Goal: Task Accomplishment & Management: Complete application form

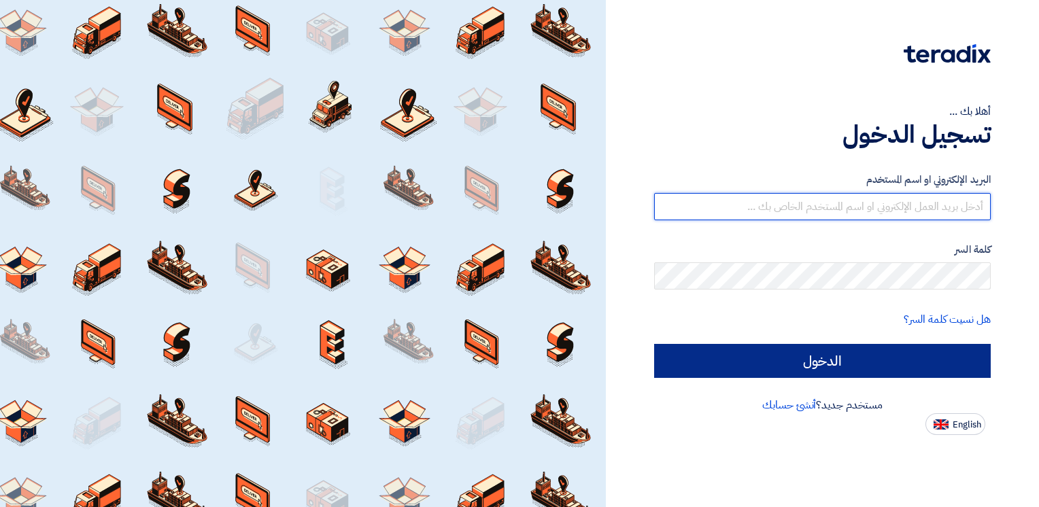
type input "[PERSON_NAME][EMAIL_ADDRESS][DOMAIN_NAME]"
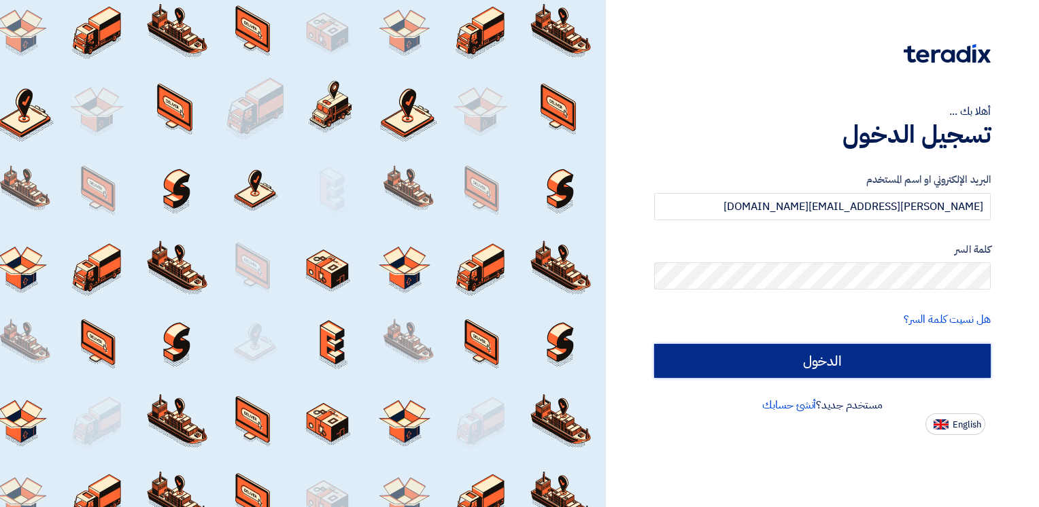
click at [756, 359] on input "الدخول" at bounding box center [822, 361] width 337 height 34
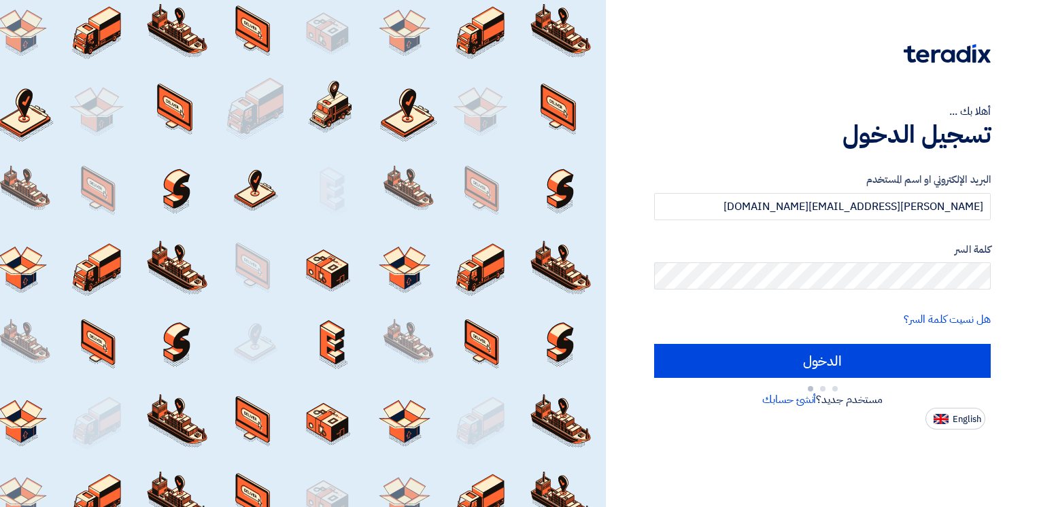
type input "Sign in"
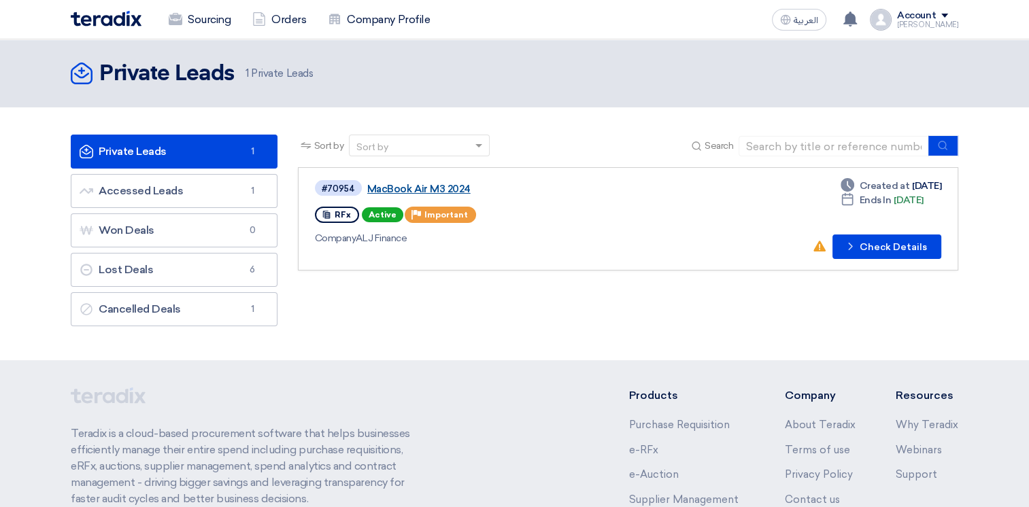
click at [451, 184] on link "MacBook Air M3 2024" at bounding box center [537, 189] width 340 height 12
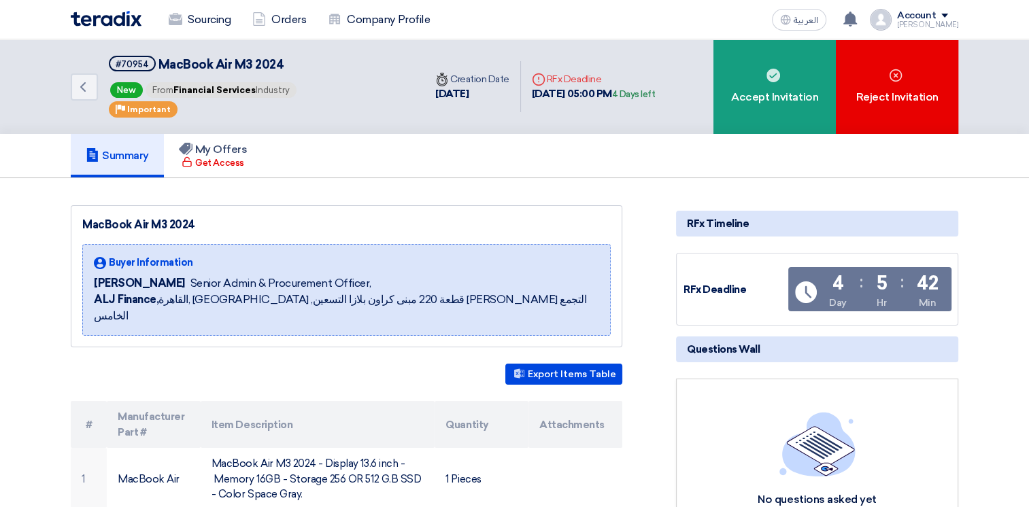
click at [110, 17] on img at bounding box center [106, 19] width 71 height 16
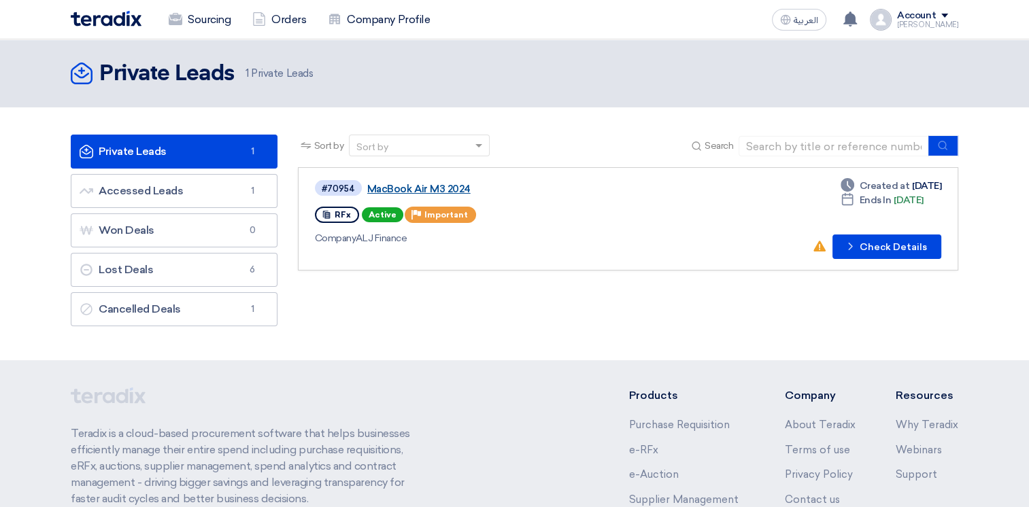
click at [407, 186] on link "MacBook Air M3 2024" at bounding box center [537, 189] width 340 height 12
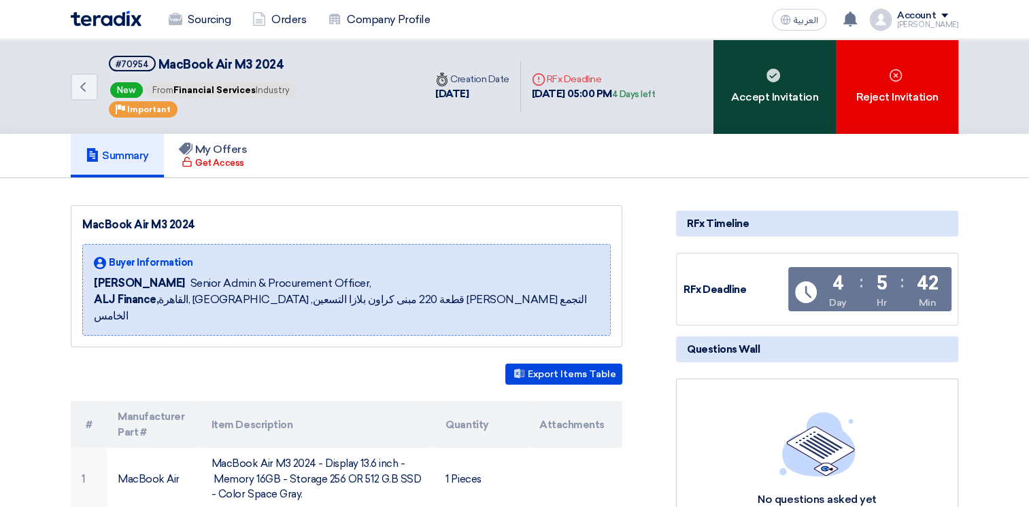
click at [781, 91] on div "Accept Invitation" at bounding box center [774, 86] width 122 height 95
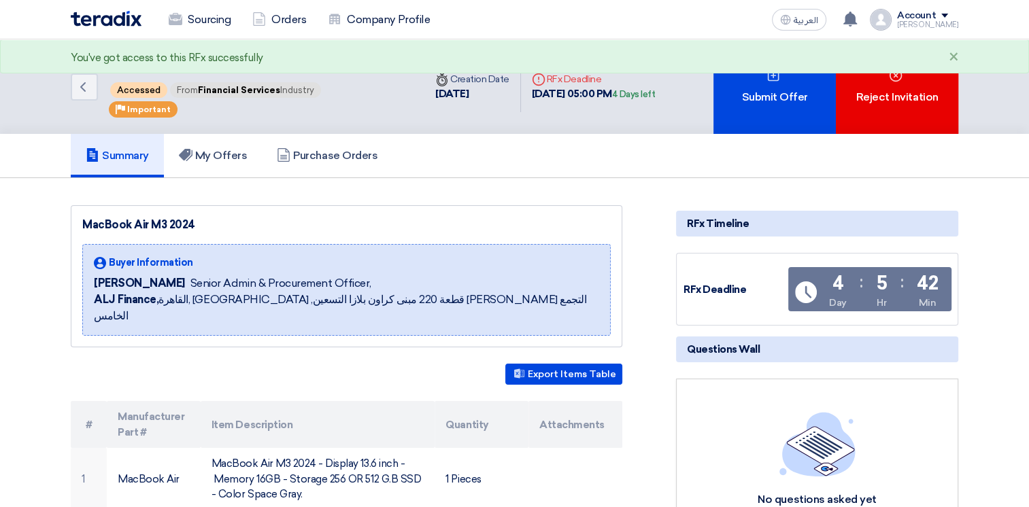
click at [101, 18] on img at bounding box center [106, 19] width 71 height 16
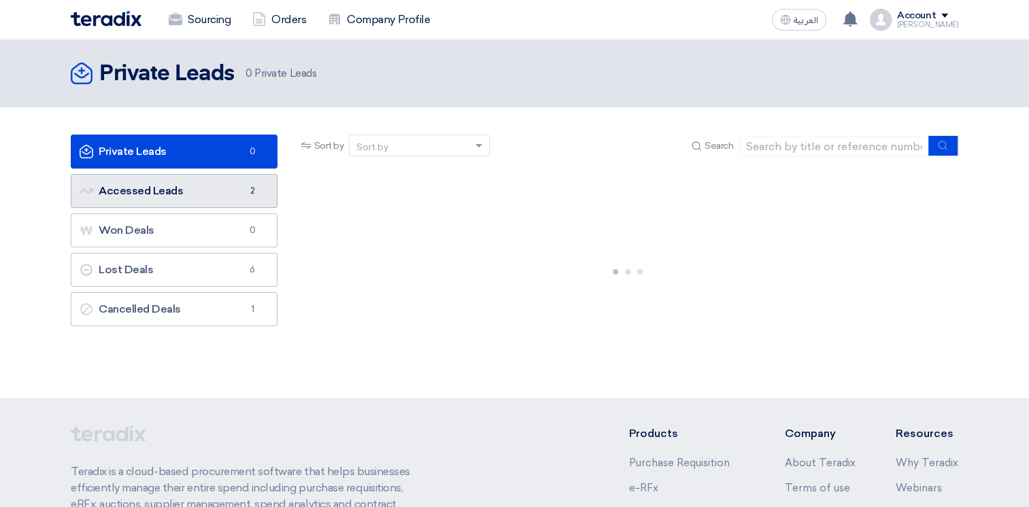
click at [179, 203] on link "Accessed Leads Accessed Leads 2" at bounding box center [174, 191] width 207 height 34
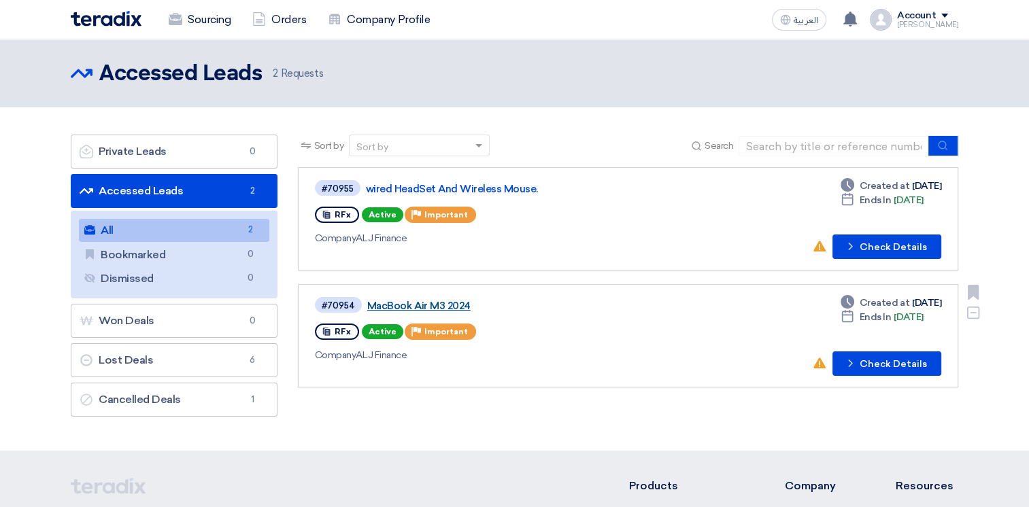
click at [424, 301] on link "MacBook Air M3 2024" at bounding box center [537, 306] width 340 height 12
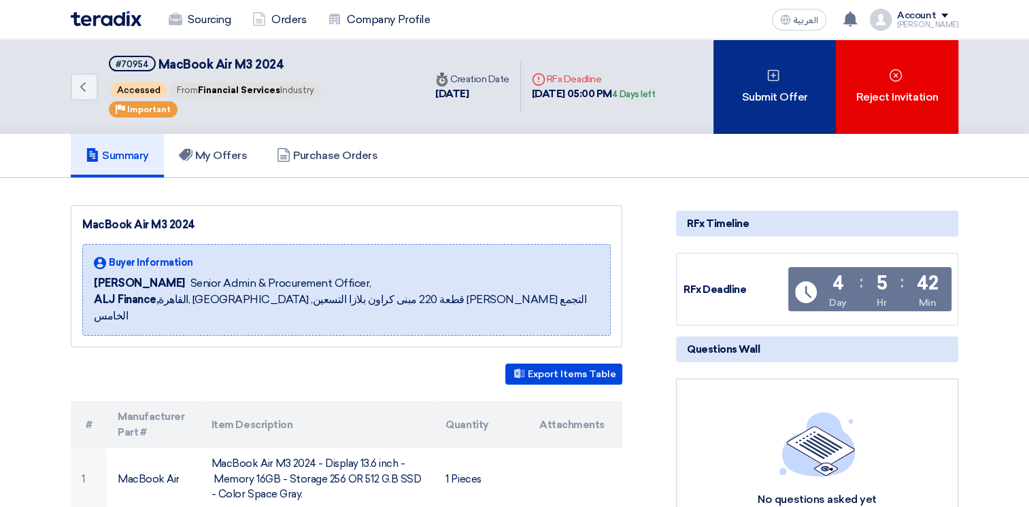
click at [783, 98] on div "Submit Offer" at bounding box center [774, 86] width 122 height 95
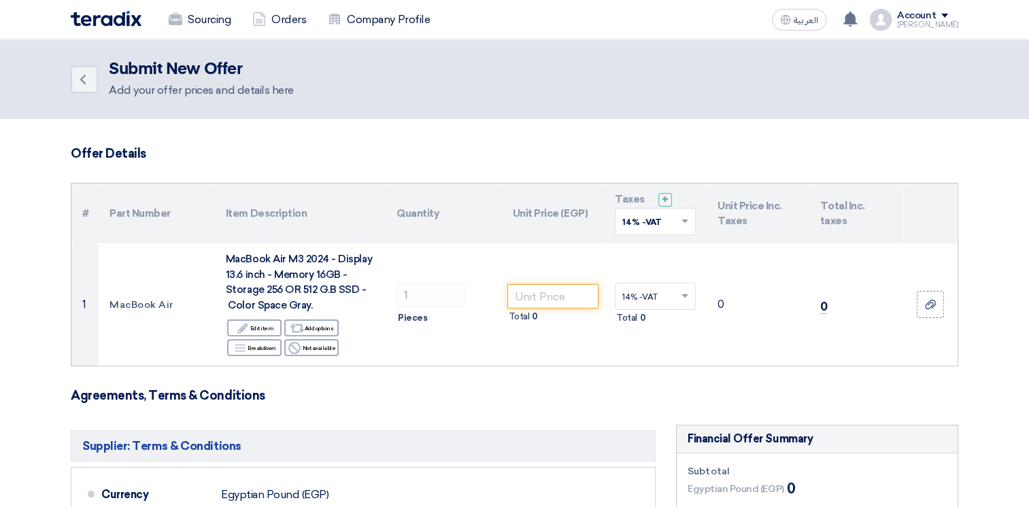
click at [104, 12] on img at bounding box center [106, 19] width 71 height 16
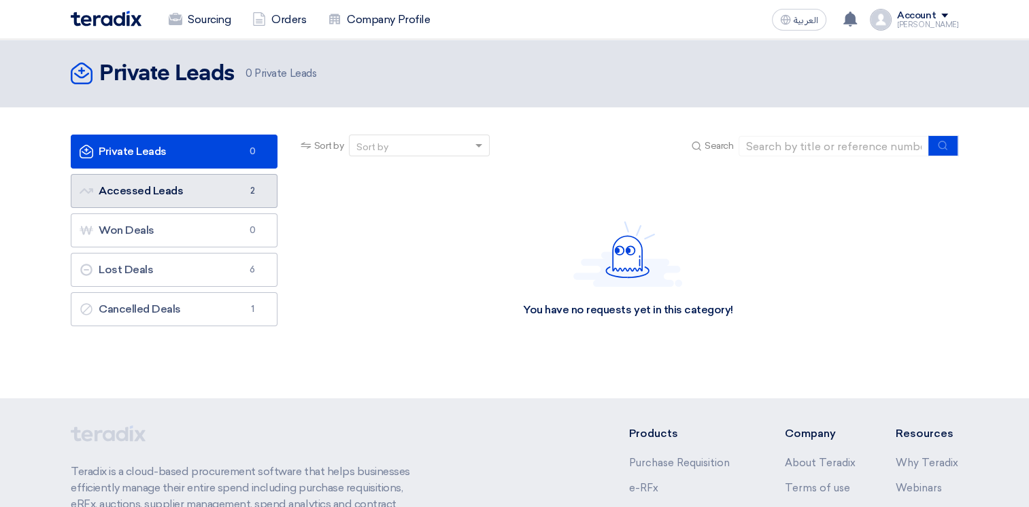
click at [190, 186] on link "Accessed Leads Accessed Leads 2" at bounding box center [174, 191] width 207 height 34
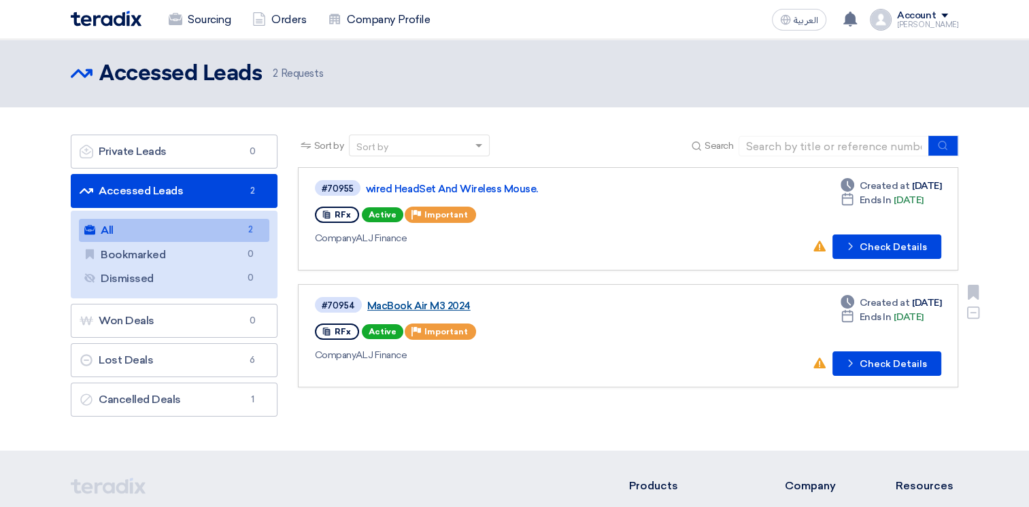
click at [409, 302] on link "MacBook Air M3 2024" at bounding box center [537, 306] width 340 height 12
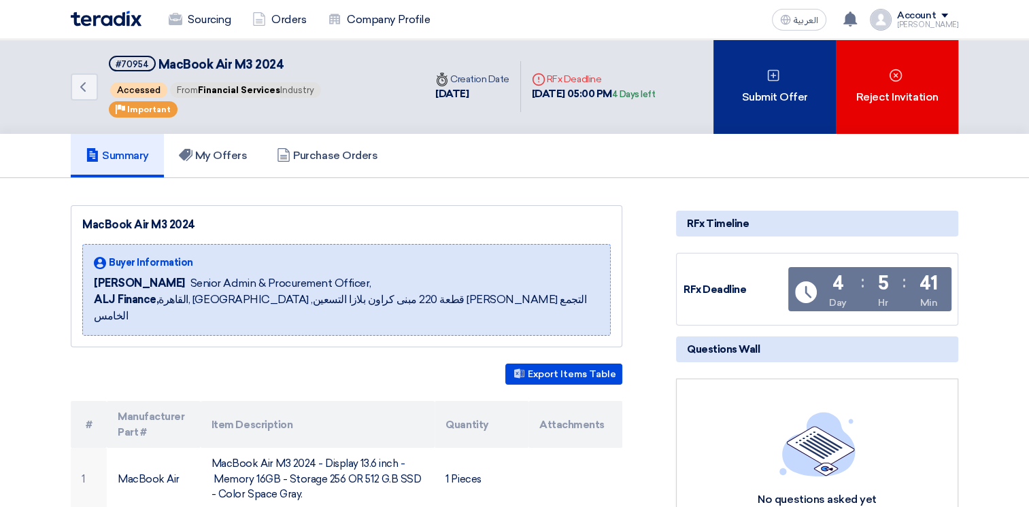
click at [738, 95] on div "Submit Offer" at bounding box center [774, 86] width 122 height 95
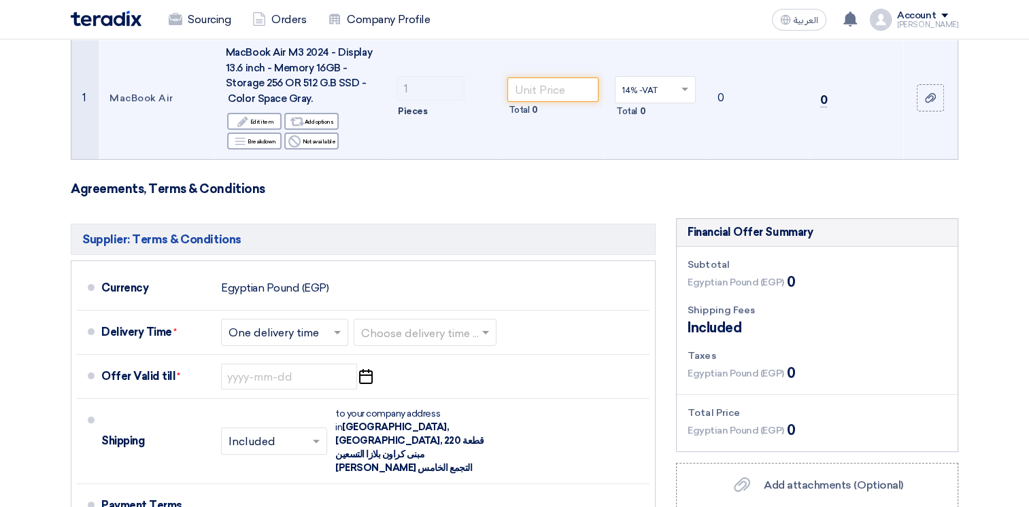
scroll to position [272, 0]
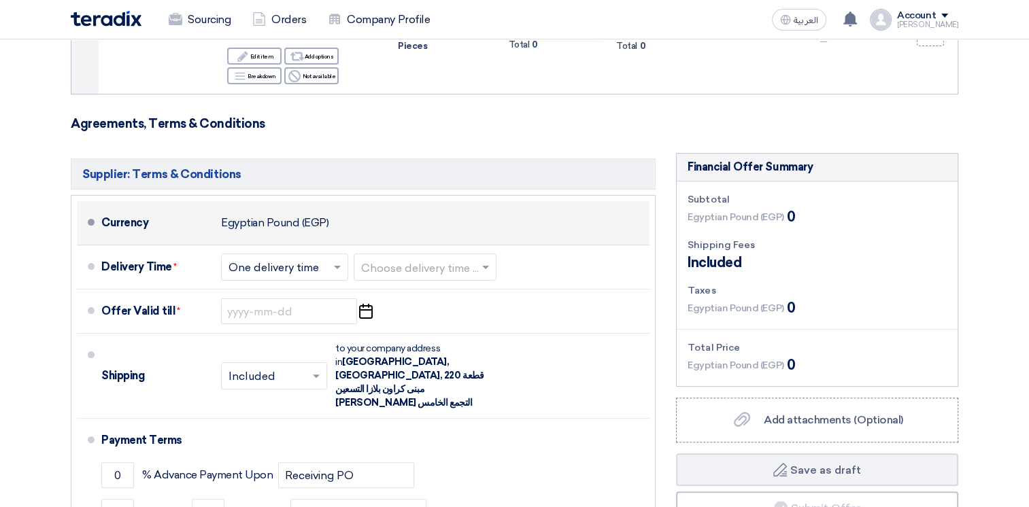
click at [344, 228] on div "Currency Egyptian Pound (EGP)" at bounding box center [372, 223] width 543 height 33
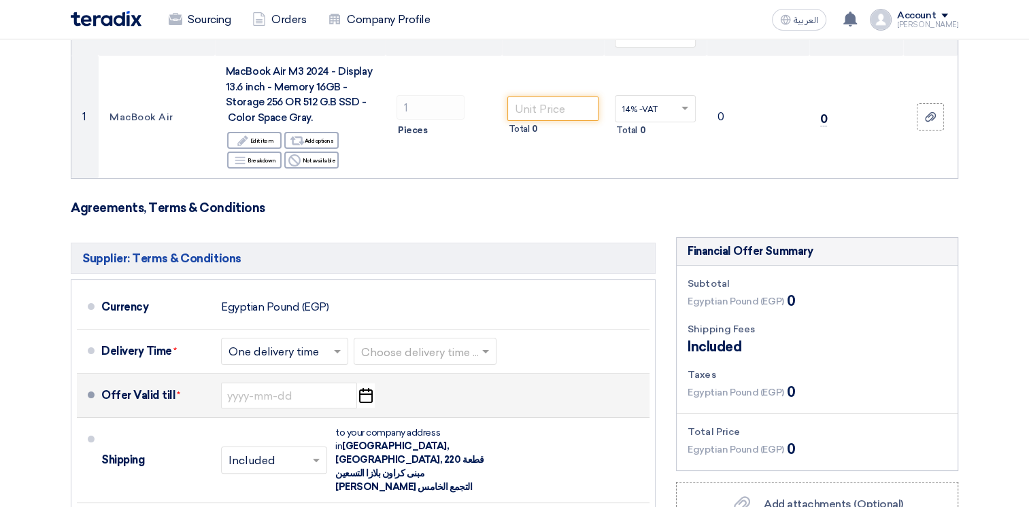
scroll to position [68, 0]
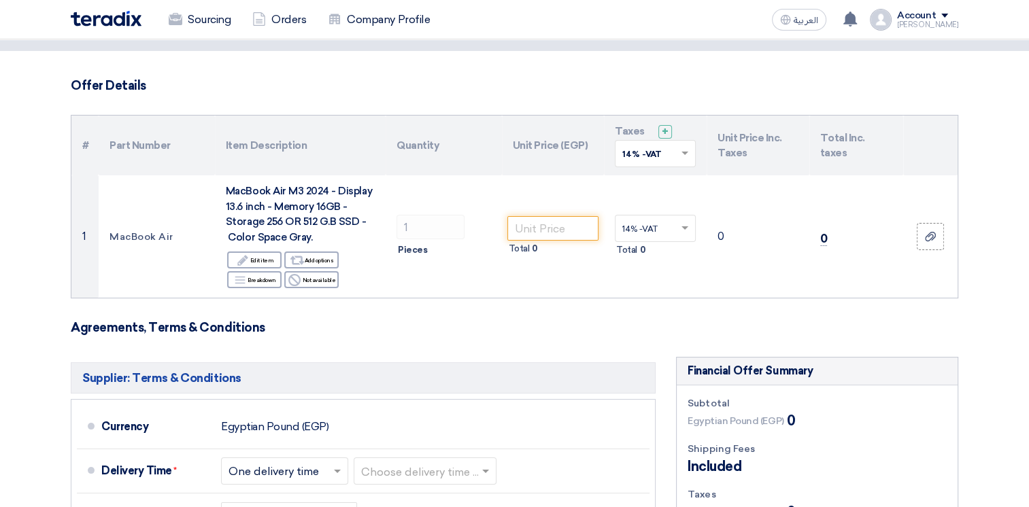
click at [104, 26] on div "Sourcing Orders Company Profile" at bounding box center [337, 20] width 532 height 30
click at [109, 15] on img at bounding box center [106, 19] width 71 height 16
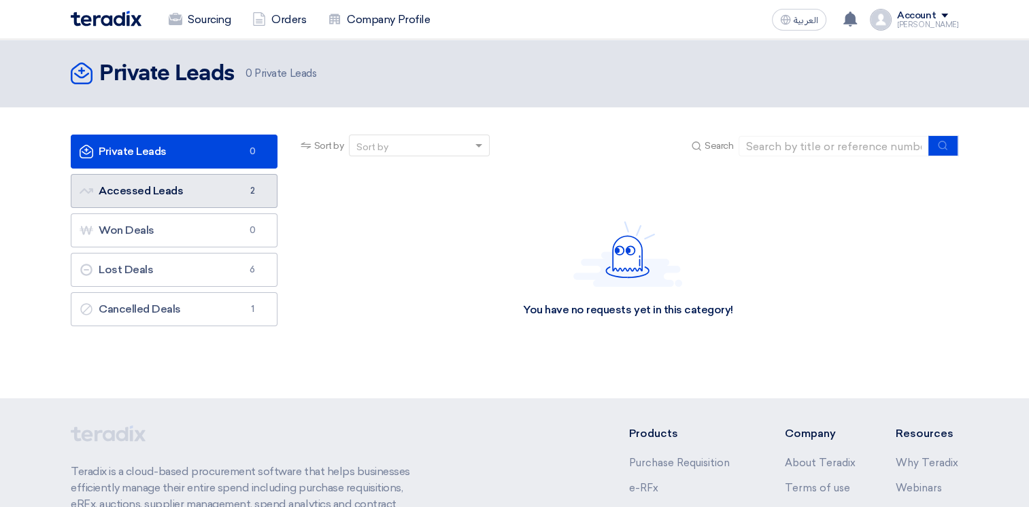
click at [165, 192] on link "Accessed Leads Accessed Leads 2" at bounding box center [174, 191] width 207 height 34
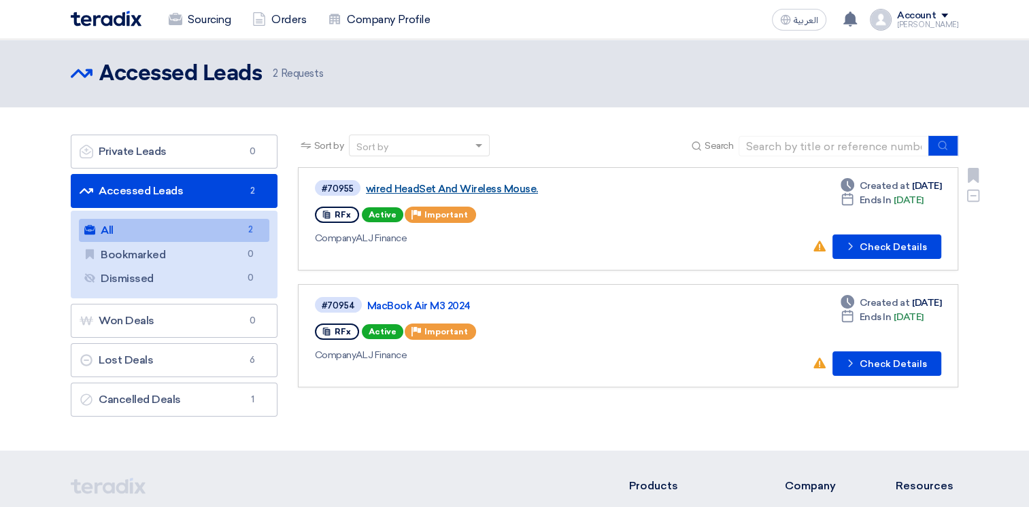
click at [436, 186] on link "wired HeadSet And Wireless Mouse." at bounding box center [536, 189] width 340 height 12
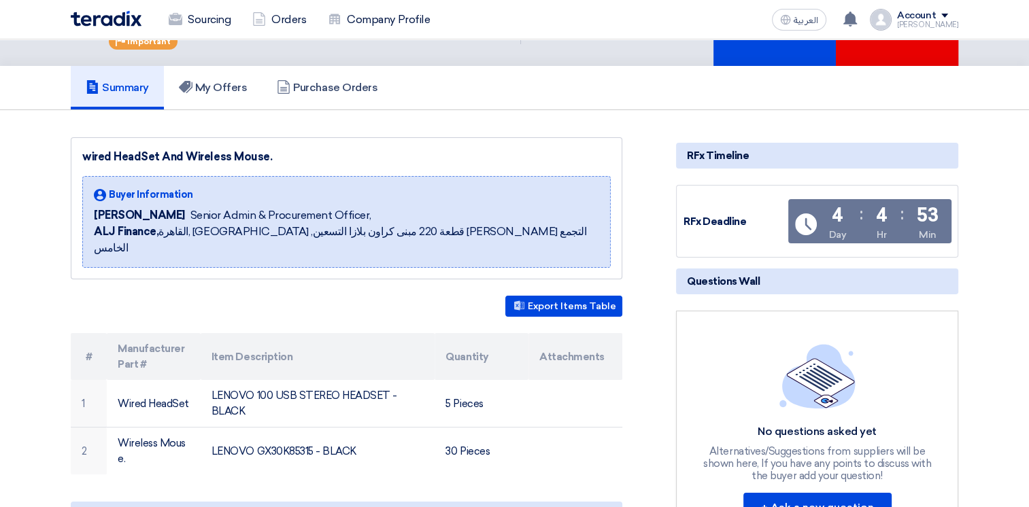
scroll to position [204, 0]
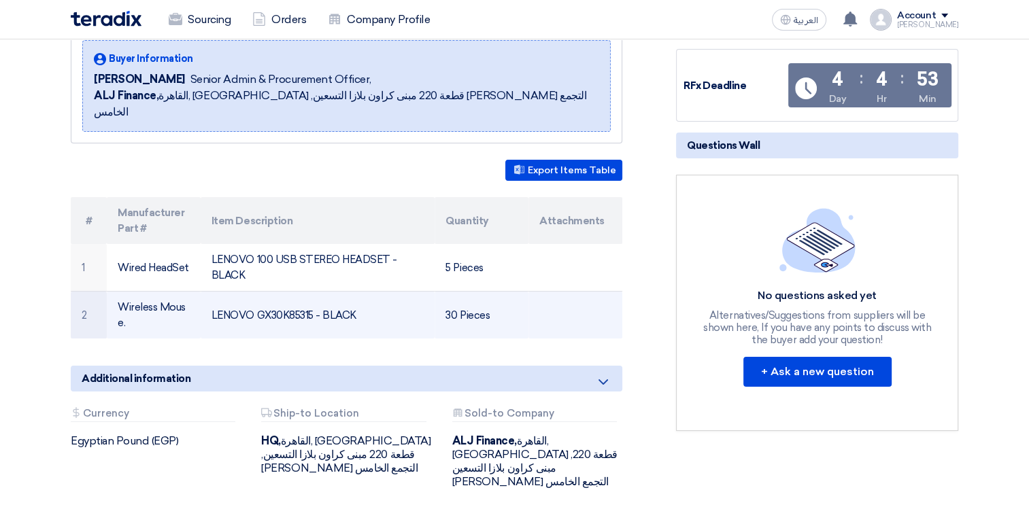
drag, startPoint x: 313, startPoint y: 298, endPoint x: 290, endPoint y: 298, distance: 23.8
click at [290, 298] on td "LENOVO GX30K85315 - BLACK" at bounding box center [318, 316] width 235 height 48
drag, startPoint x: 290, startPoint y: 298, endPoint x: 268, endPoint y: 318, distance: 29.4
click at [268, 318] on td "LENOVO GX30K85315 - BLACK" at bounding box center [318, 316] width 235 height 48
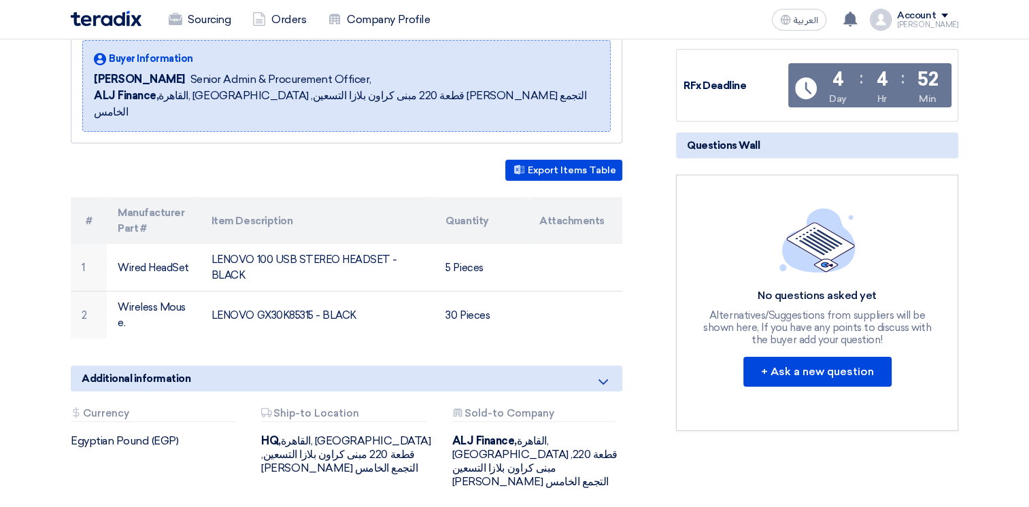
scroll to position [0, 0]
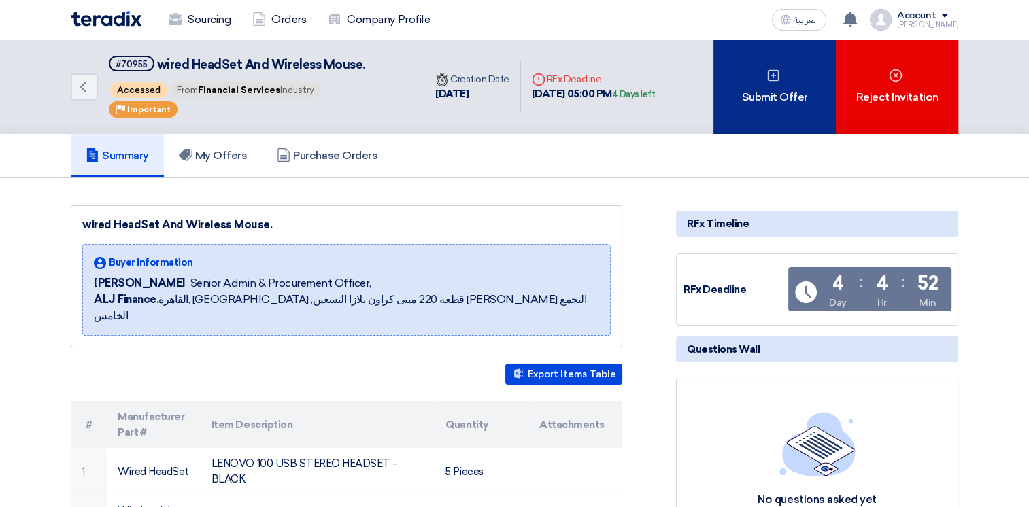
click at [765, 72] on div "Submit Offer" at bounding box center [774, 86] width 122 height 95
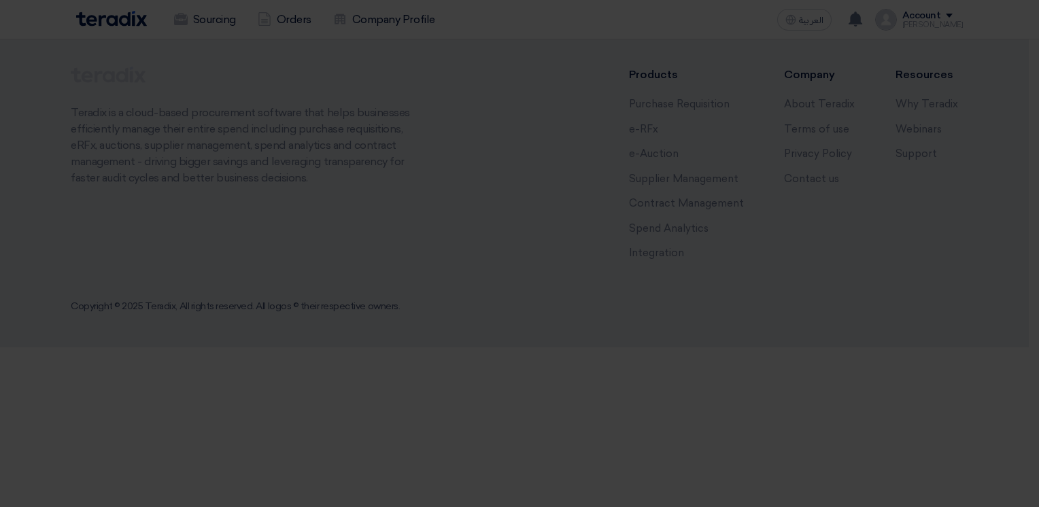
click at [536, 212] on div "Submit a new offer for this request Start a new offer submission from scratch" at bounding box center [519, 132] width 748 height 194
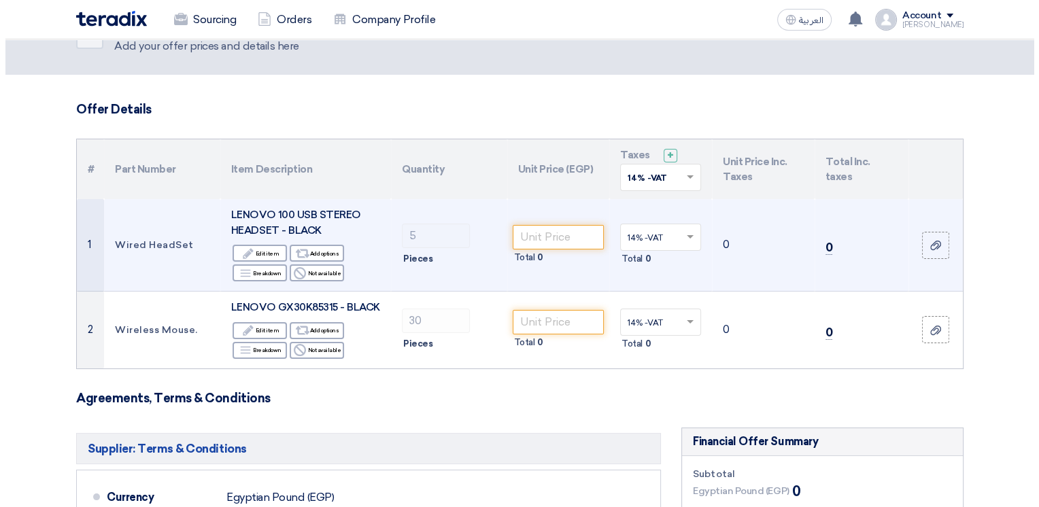
scroll to position [68, 0]
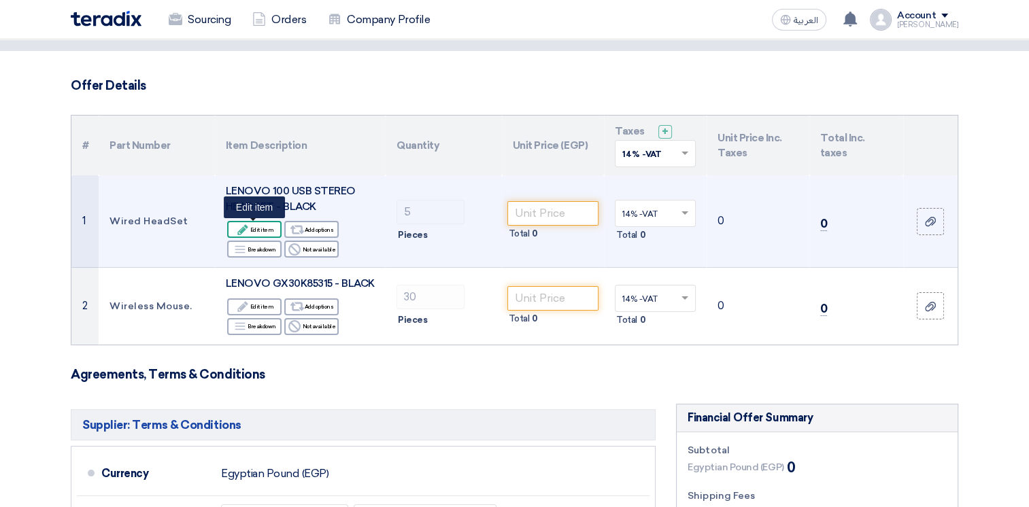
click at [245, 227] on icon "Edit" at bounding box center [243, 230] width 12 height 12
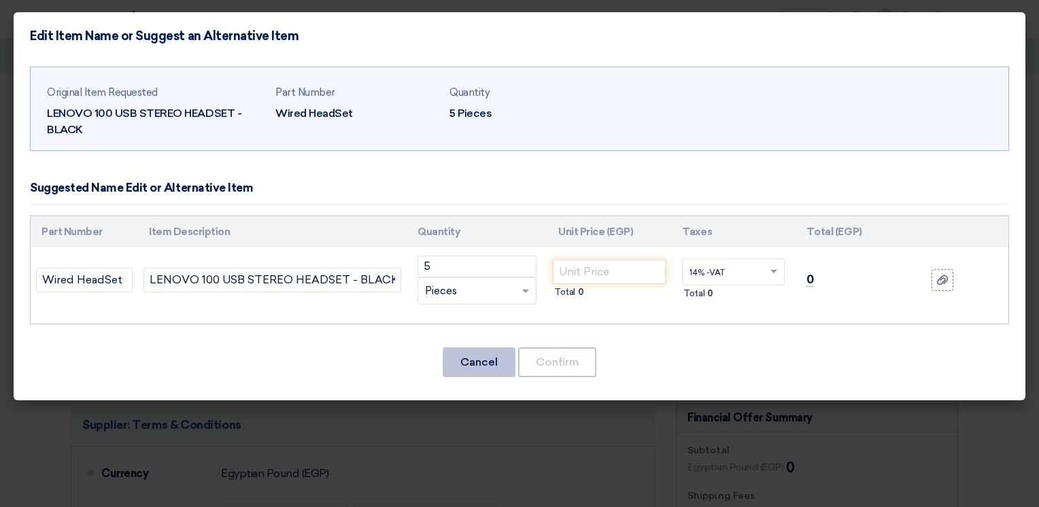
click at [479, 362] on button "Cancel" at bounding box center [479, 362] width 73 height 30
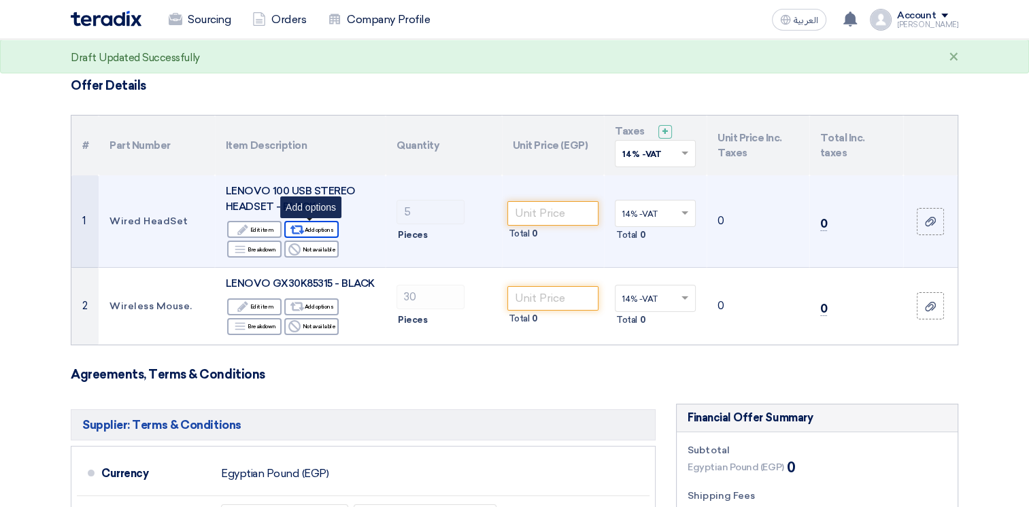
click at [328, 226] on div "Alternative Add options" at bounding box center [311, 229] width 54 height 17
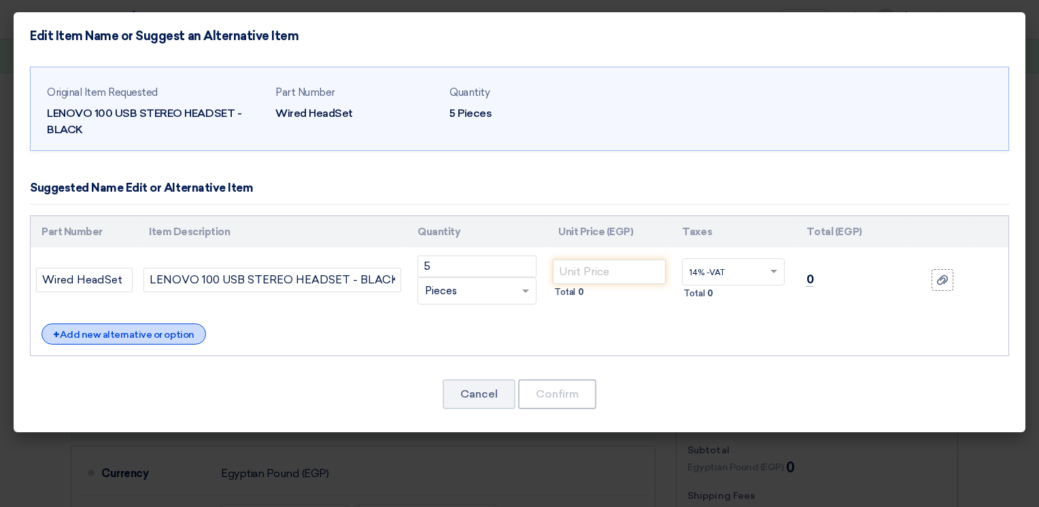
click at [168, 333] on div "+ Add new alternative or option" at bounding box center [123, 334] width 165 height 21
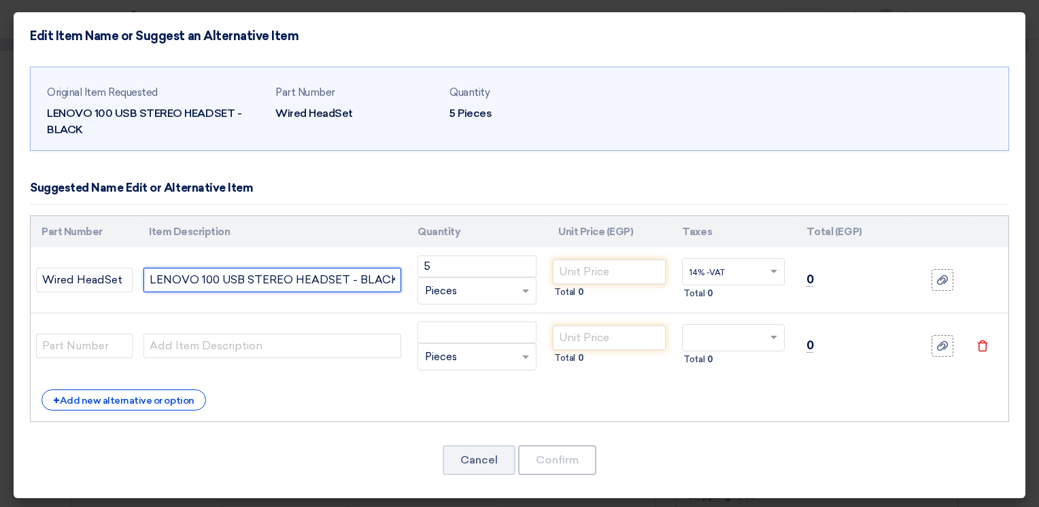
click at [228, 277] on input "LENOVO 100 USB STEREO HEADSET - BLACK" at bounding box center [272, 280] width 258 height 24
paste input "Lenovo Legion H500 Pro Gaming Headset 7.1 Surround Sound a passive noise cancel…"
type input "Lenovo Legion H500 Pro Gaming Headset 7.1 Surround Sound a passive noise cancel…"
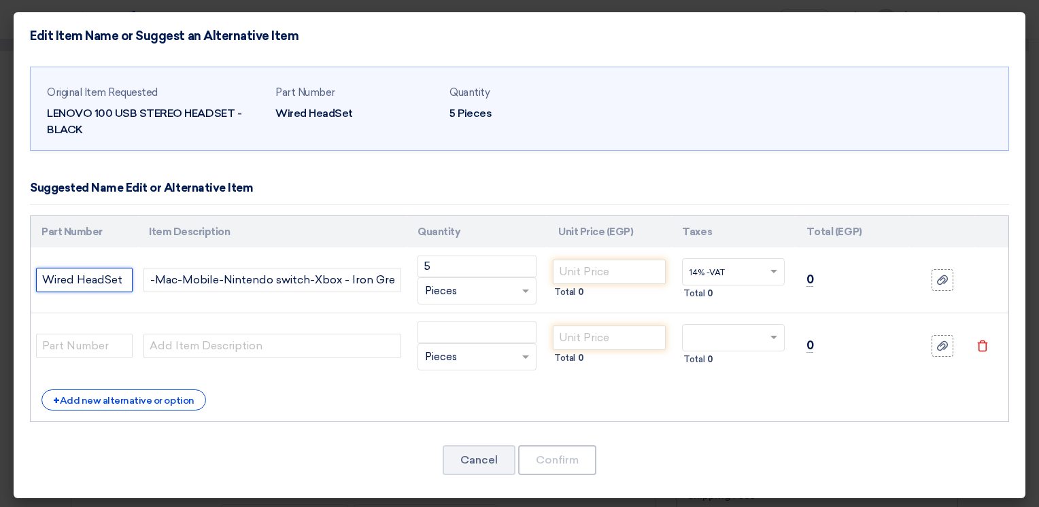
click at [104, 282] on input "Wired HeadSet" at bounding box center [84, 280] width 97 height 24
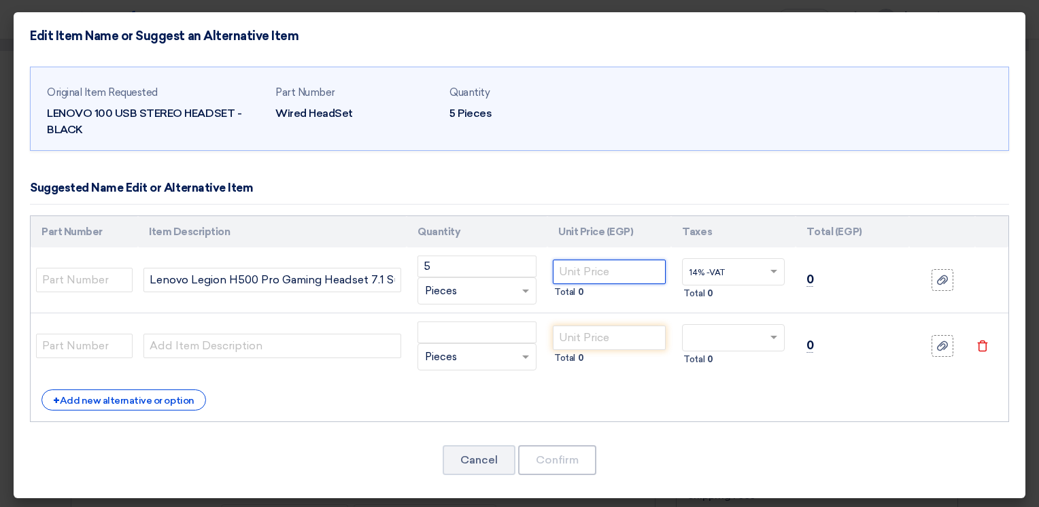
click at [579, 267] on input "number" at bounding box center [609, 272] width 113 height 24
type input "6765"
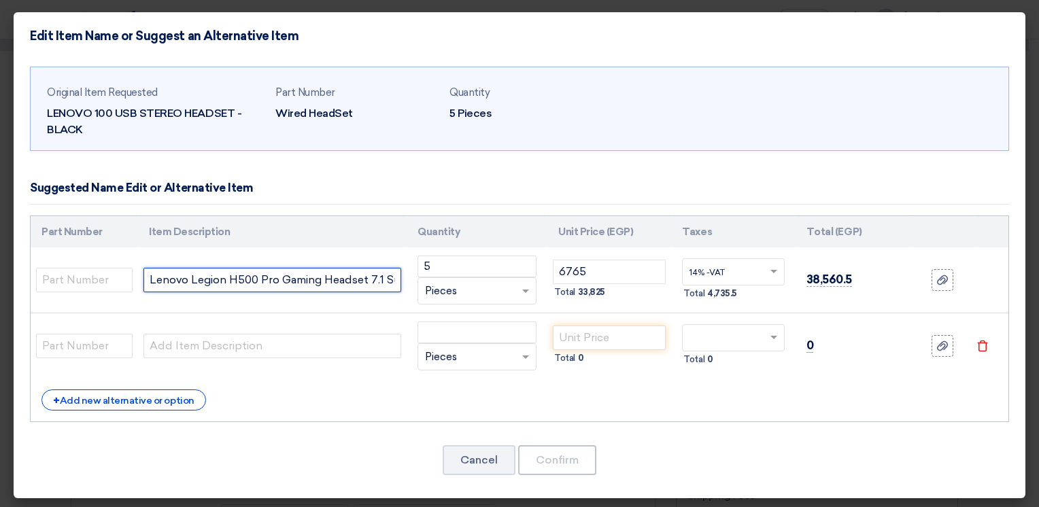
drag, startPoint x: 364, startPoint y: 279, endPoint x: 33, endPoint y: 277, distance: 331.1
click at [33, 277] on tr "Lenovo Legion H500 Pro Gaming Headset 7.1 Surround Sound a passive noise cancel…" at bounding box center [520, 280] width 978 height 66
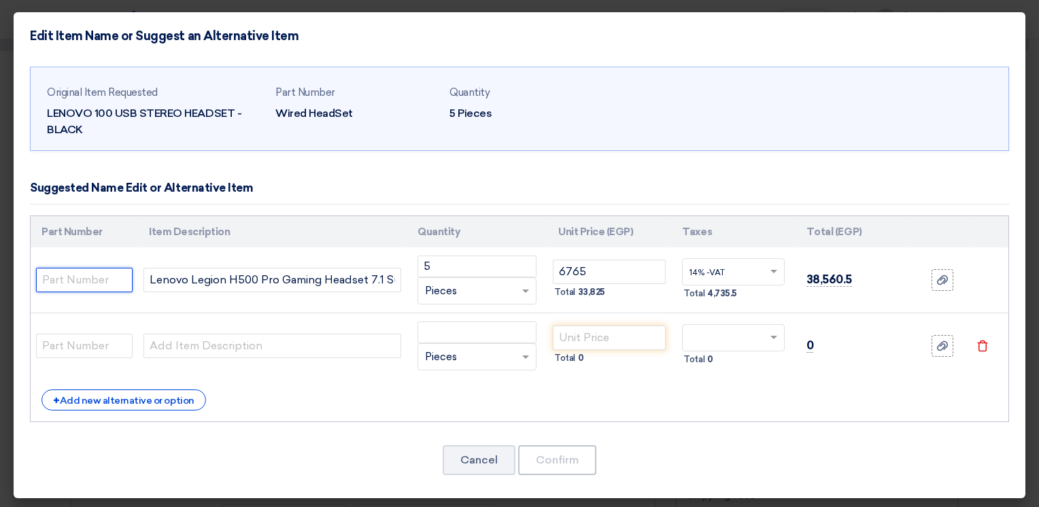
click at [92, 285] on input "text" at bounding box center [84, 280] width 97 height 24
paste input "Lenovo Legion H500 Pro Gaming Headset"
type input "Lenovo Legion H500 Pro Gaming Headset"
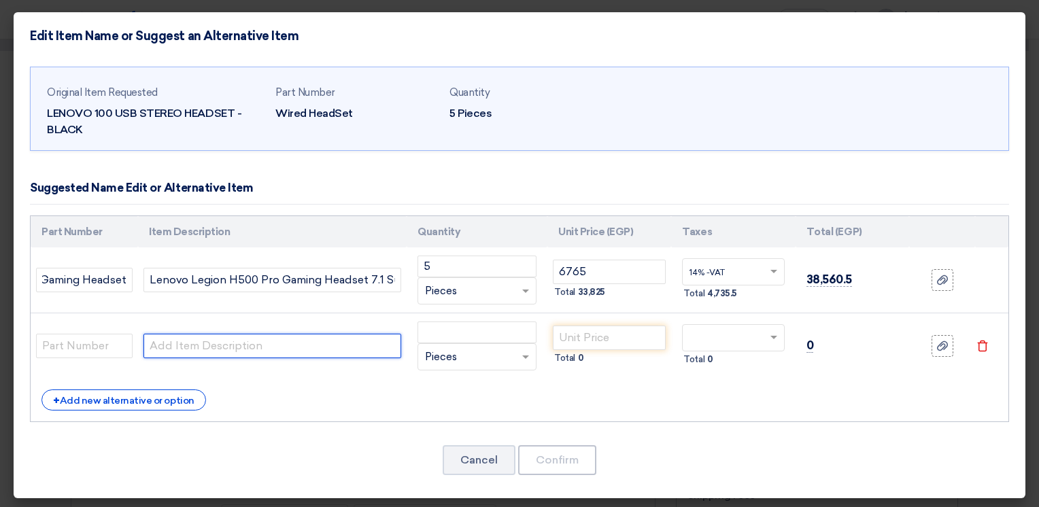
click at [391, 344] on input "text" at bounding box center [272, 346] width 258 height 24
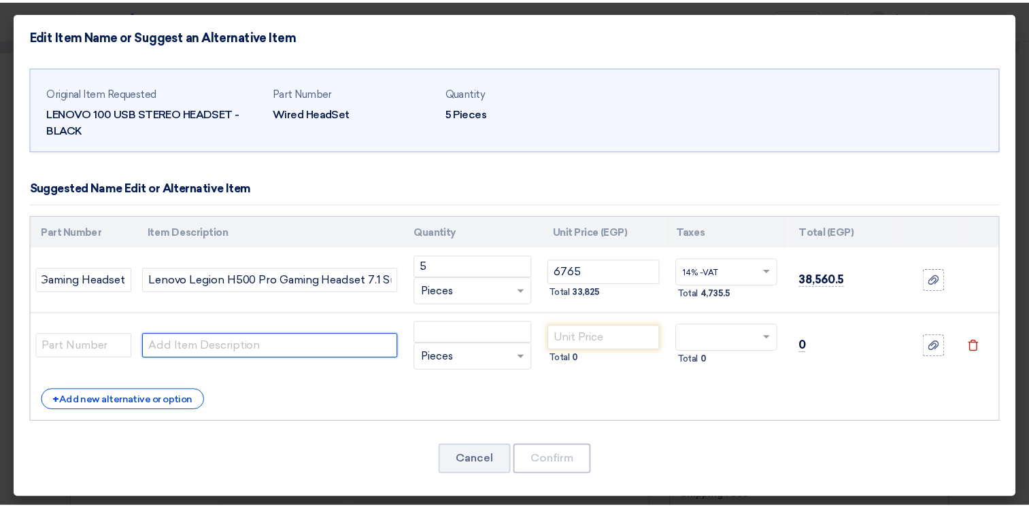
scroll to position [0, 0]
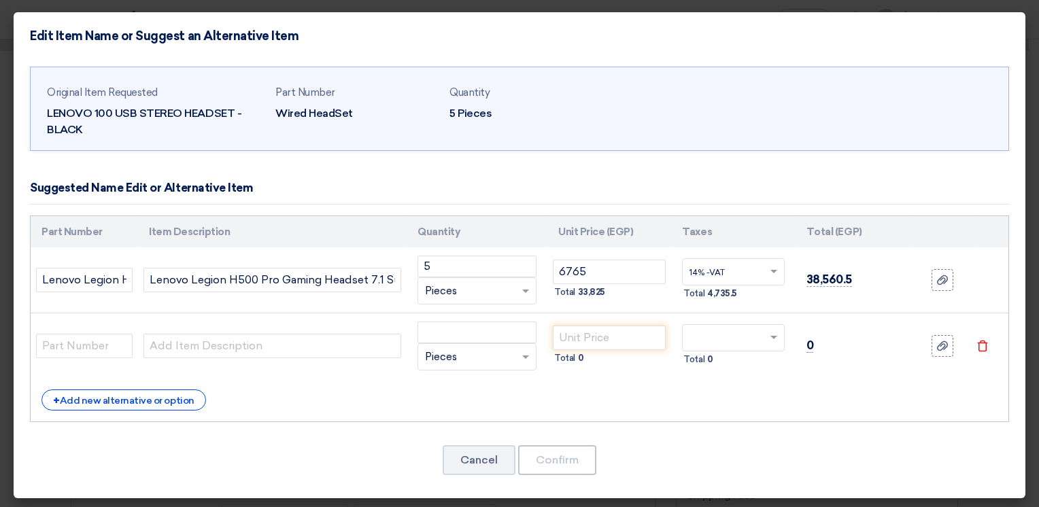
click at [976, 345] on icon "Delete" at bounding box center [982, 346] width 12 height 12
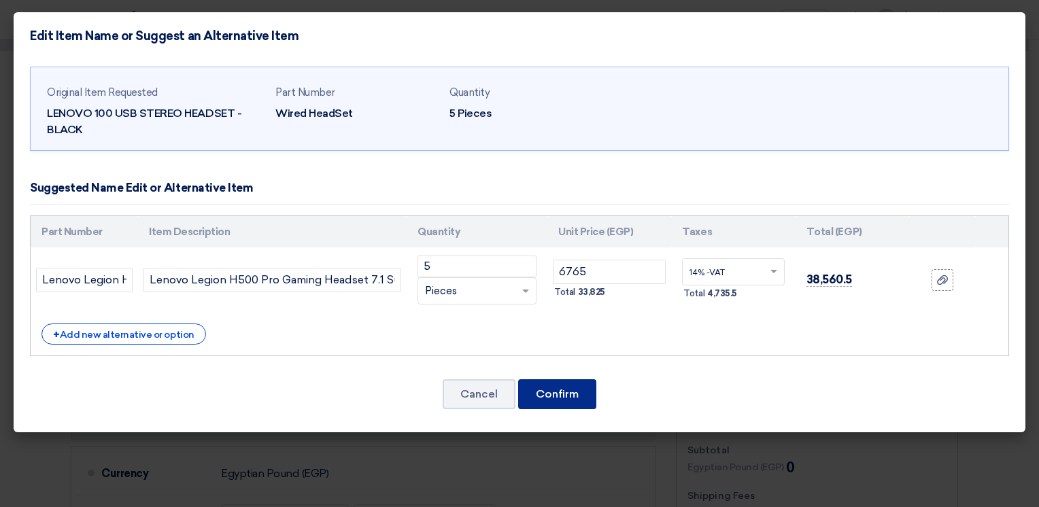
click at [554, 388] on button "Confirm" at bounding box center [557, 394] width 78 height 30
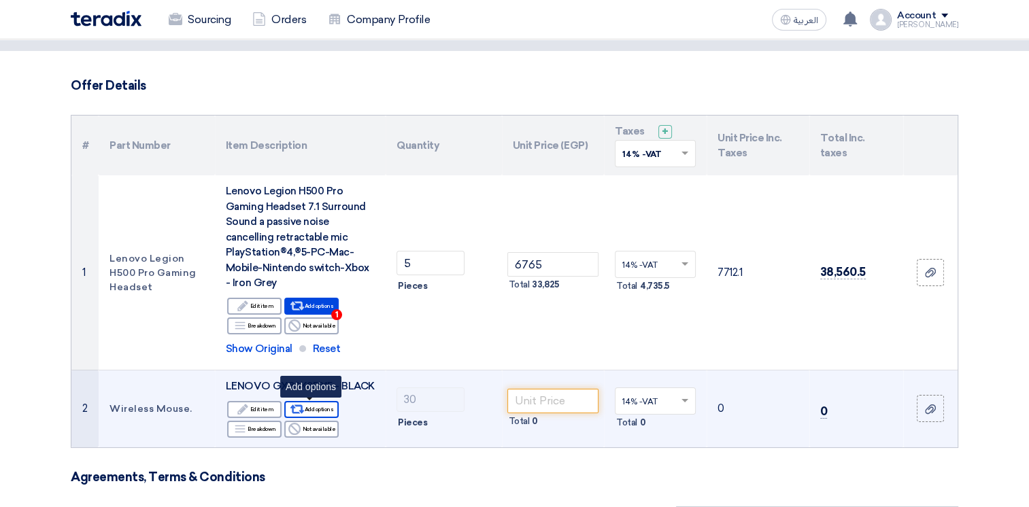
scroll to position [136, 0]
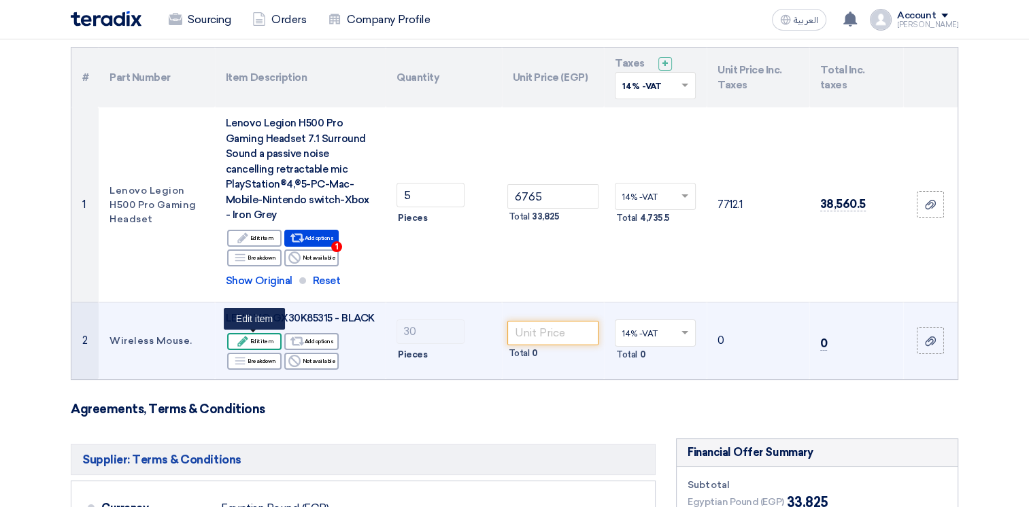
click at [260, 337] on div "Edit Edit item" at bounding box center [254, 341] width 54 height 17
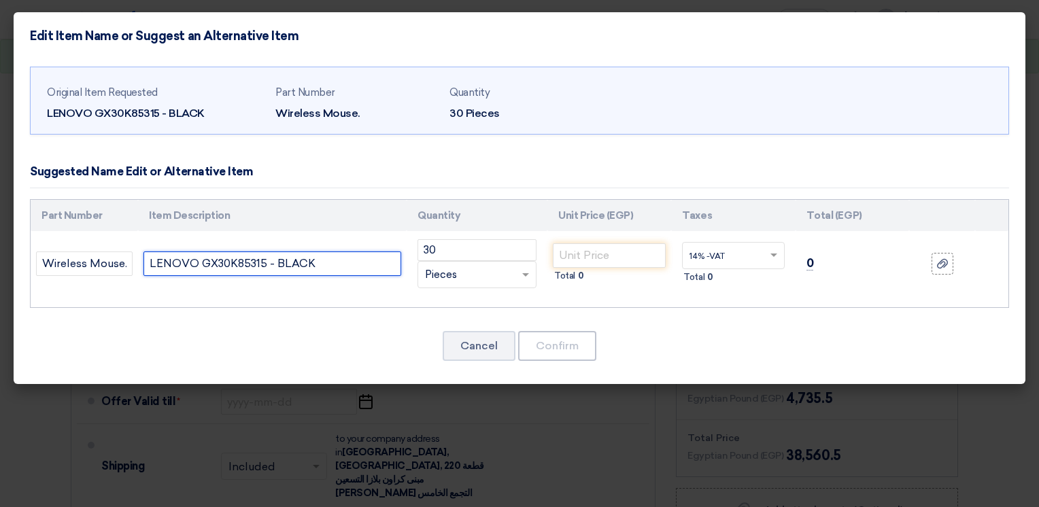
drag, startPoint x: 272, startPoint y: 262, endPoint x: 114, endPoint y: 239, distance: 159.3
click at [114, 239] on tr "Wireless Mouse. LENOVO GX30K85315 - BLACK 30 RFQ_STEP1.ITEMS.2.TYPE_PLACEHOLDER…" at bounding box center [520, 263] width 978 height 65
paste input "enovo 300 Wireless Mouse – Black"
drag, startPoint x: 385, startPoint y: 259, endPoint x: 341, endPoint y: 264, distance: 44.4
click at [341, 264] on input "Lenovo 300 Wireless Mouse – Black BLACK" at bounding box center [272, 264] width 258 height 24
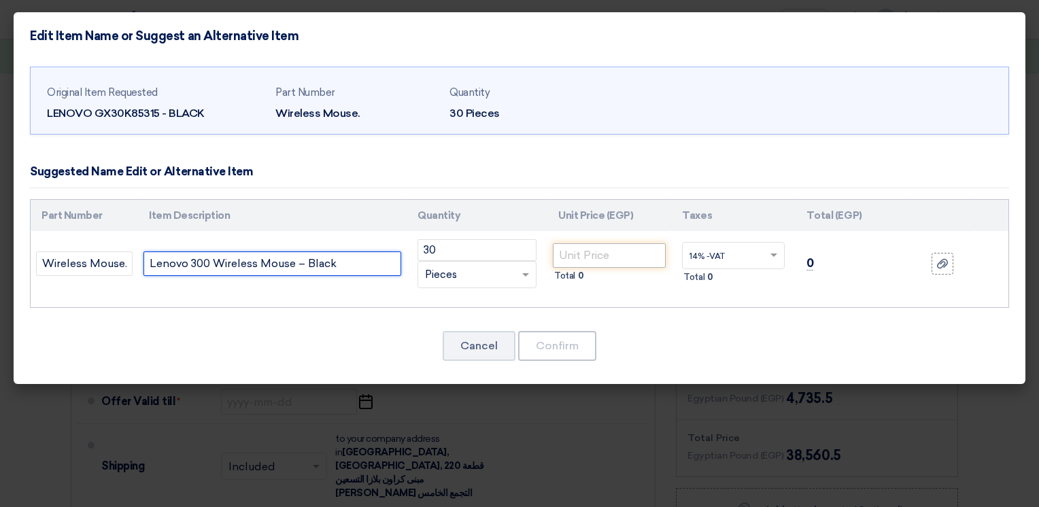
type input "Lenovo 300 Wireless Mouse – Black"
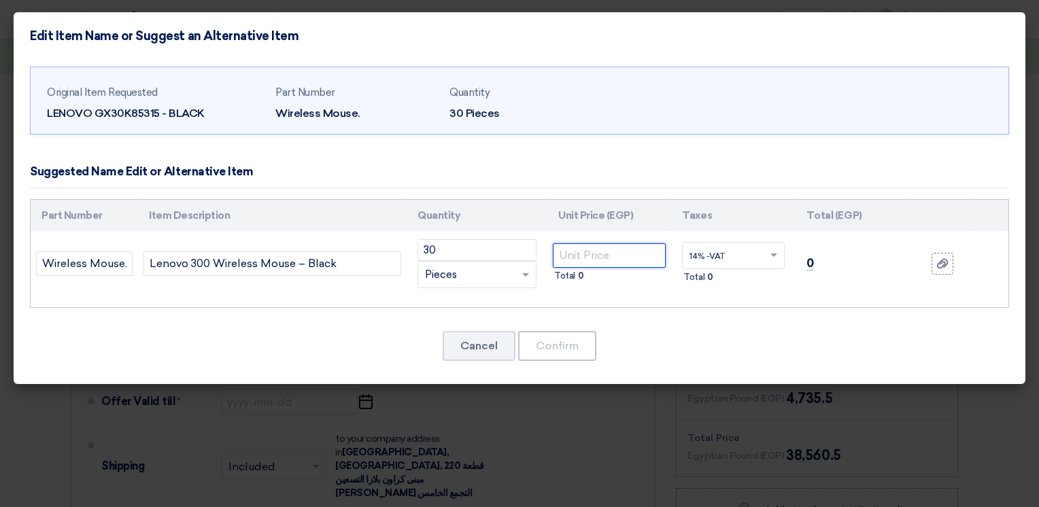
click at [581, 248] on input "number" at bounding box center [609, 255] width 113 height 24
type input "676.5"
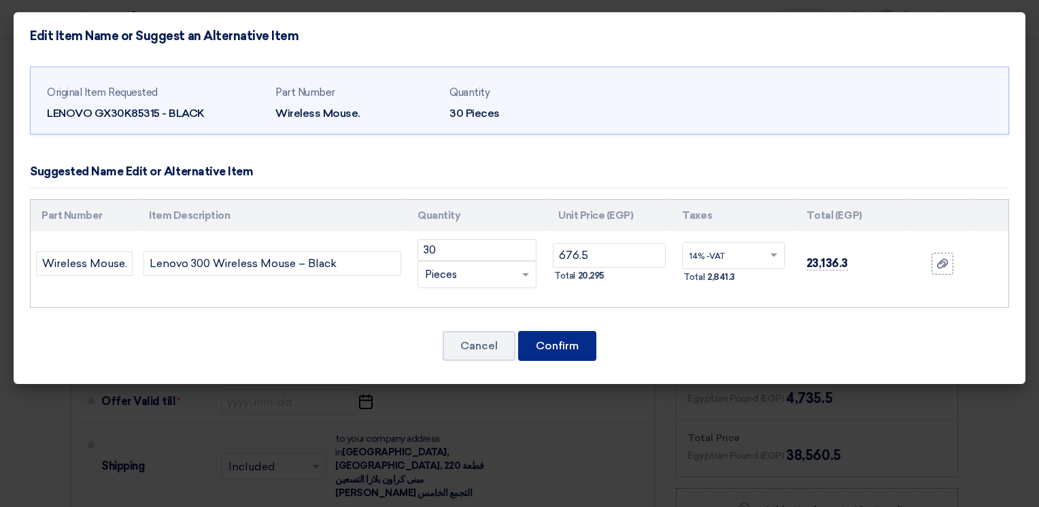
click at [577, 343] on button "Confirm" at bounding box center [557, 346] width 78 height 30
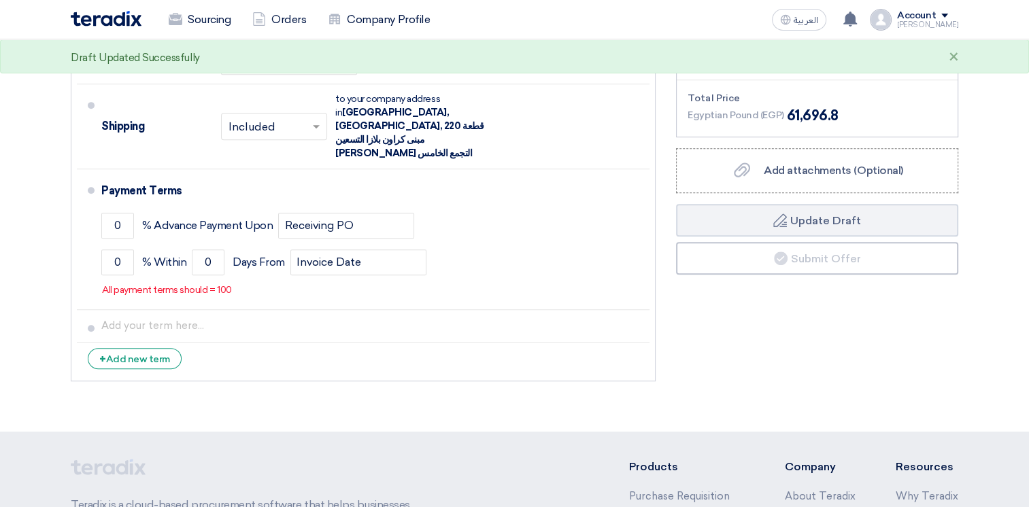
scroll to position [612, 0]
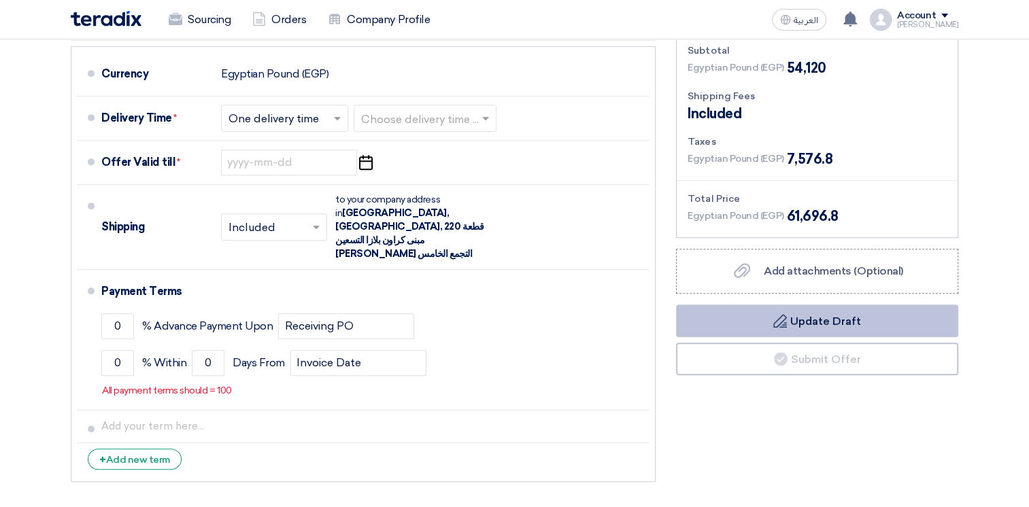
click at [827, 324] on button "Draft Update Draft" at bounding box center [817, 321] width 282 height 33
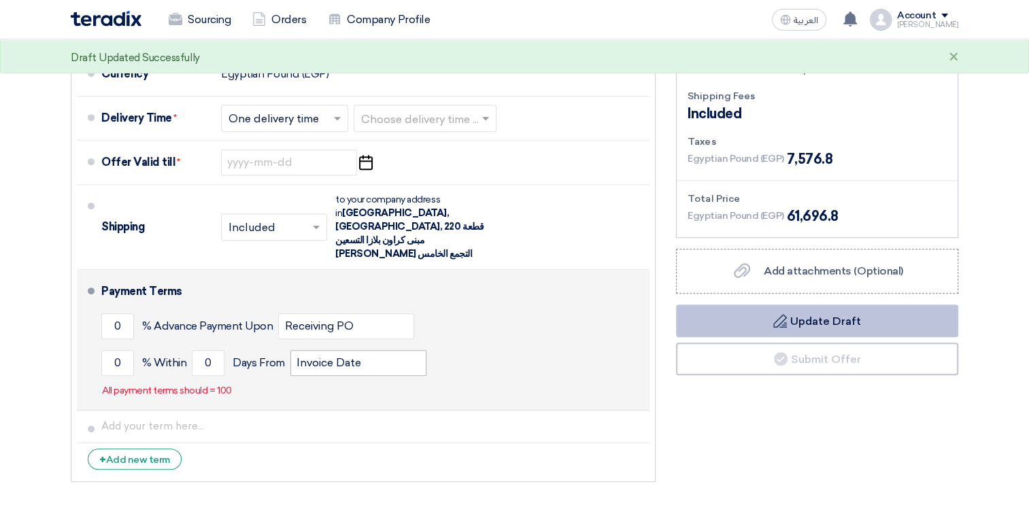
scroll to position [544, 0]
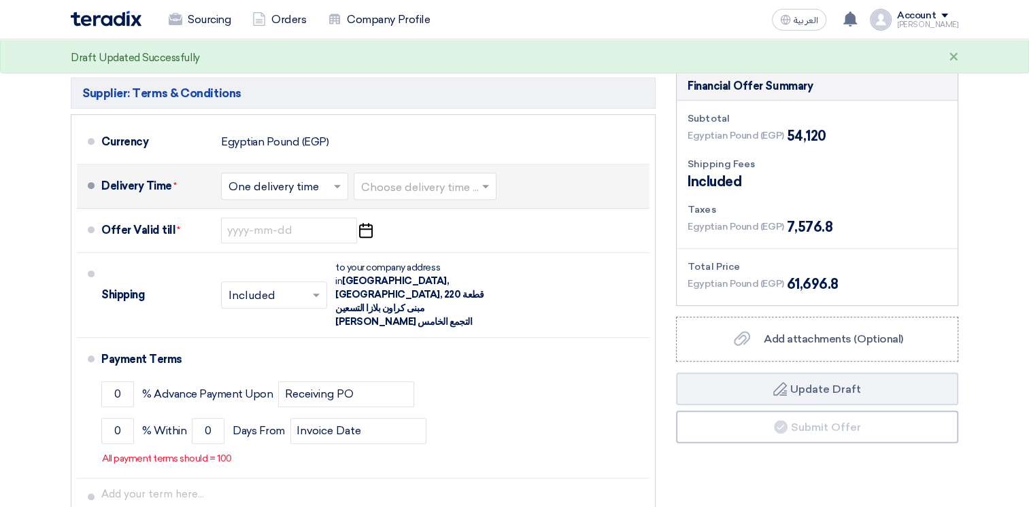
click at [488, 179] on span at bounding box center [487, 186] width 17 height 14
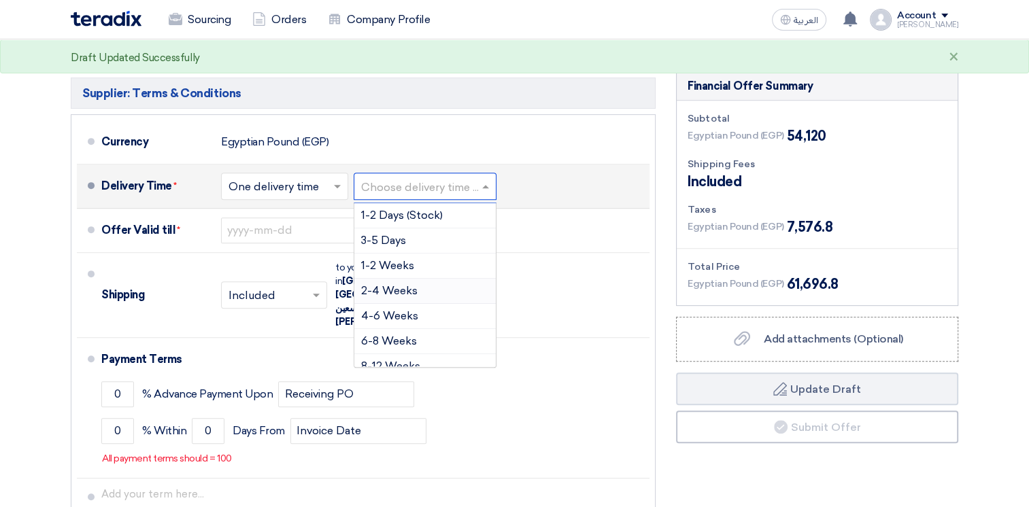
click at [381, 289] on span "2-4 Weeks" at bounding box center [389, 290] width 56 height 13
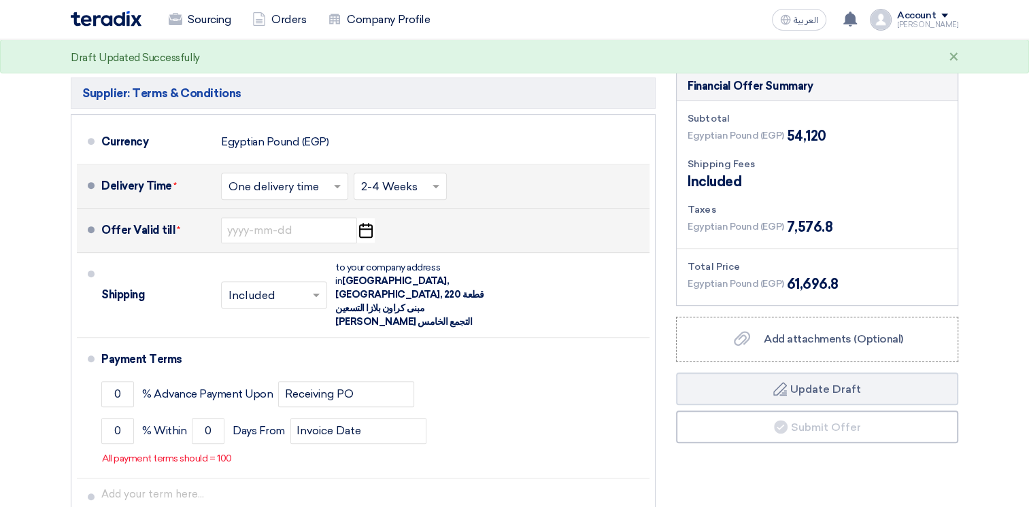
click at [366, 225] on icon "Pick a date" at bounding box center [365, 230] width 18 height 24
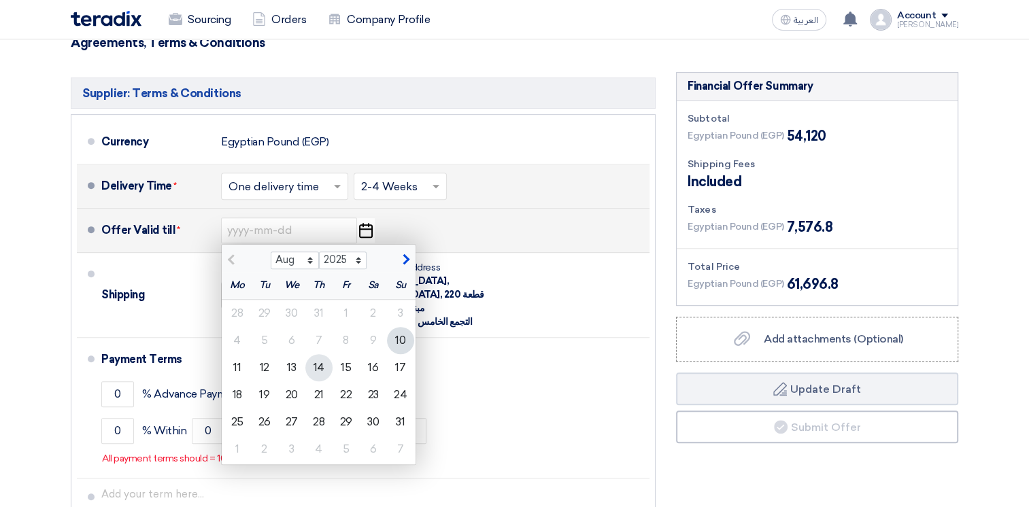
click at [320, 366] on div "14" at bounding box center [318, 367] width 27 height 27
type input "[DATE]"
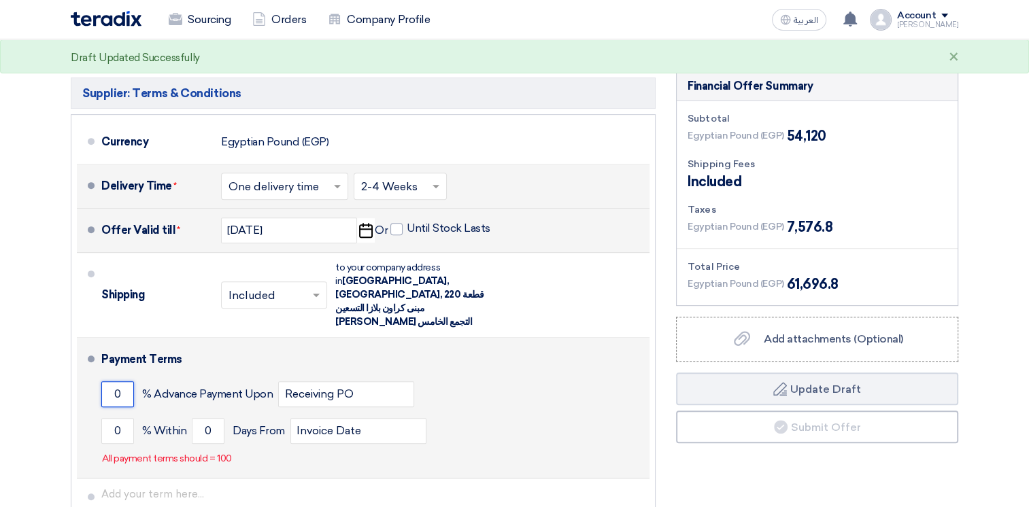
drag, startPoint x: 120, startPoint y: 363, endPoint x: 109, endPoint y: 363, distance: 10.9
click at [109, 381] on input "0" at bounding box center [117, 394] width 33 height 26
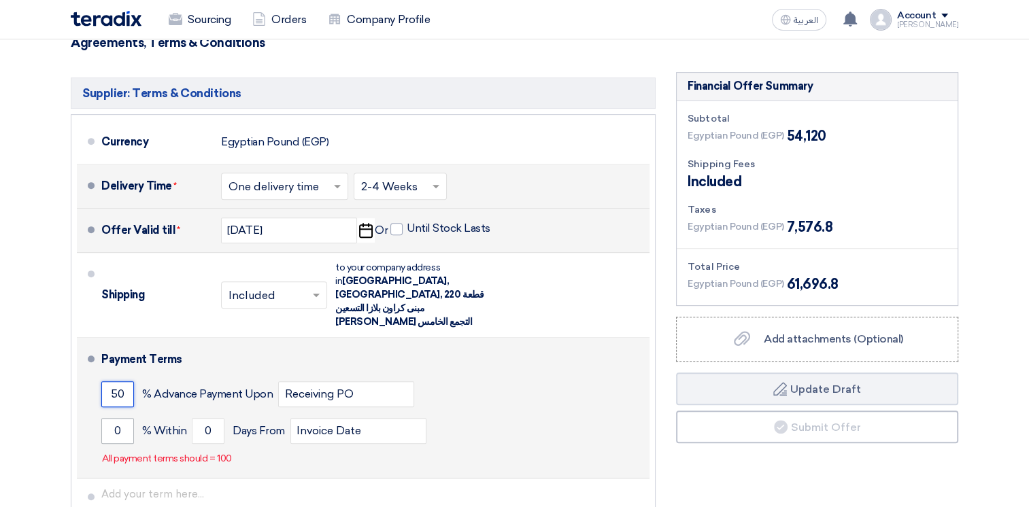
type input "50"
drag, startPoint x: 120, startPoint y: 401, endPoint x: 103, endPoint y: 399, distance: 17.1
click at [103, 418] on input "0" at bounding box center [117, 431] width 33 height 26
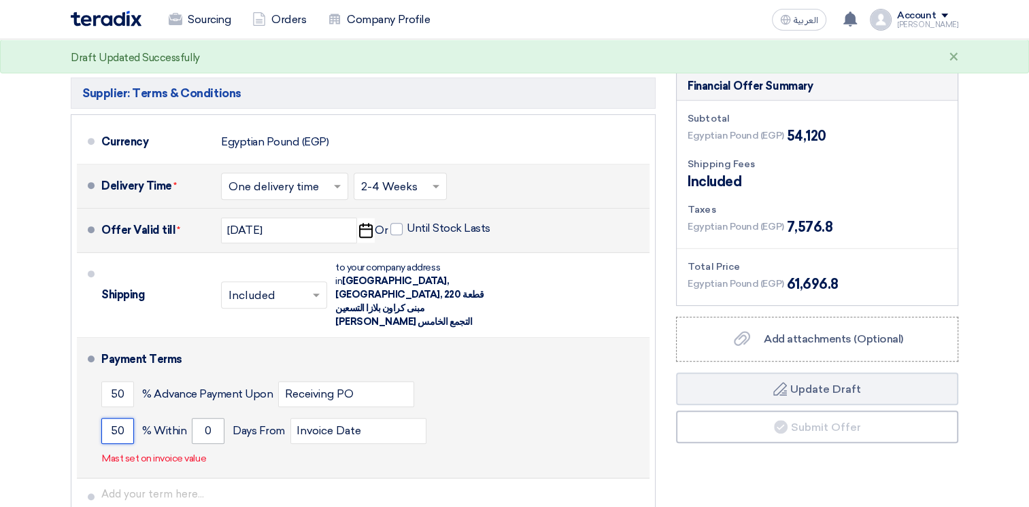
type input "50"
drag, startPoint x: 212, startPoint y: 402, endPoint x: 187, endPoint y: 398, distance: 25.5
click at [187, 413] on div "50 % [DATE] From Invoice Date" at bounding box center [372, 431] width 543 height 37
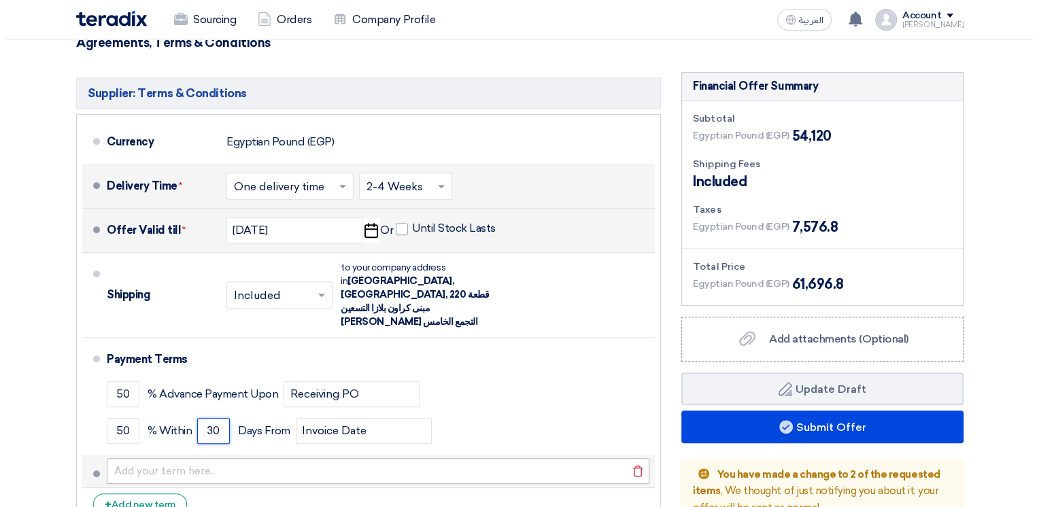
scroll to position [680, 0]
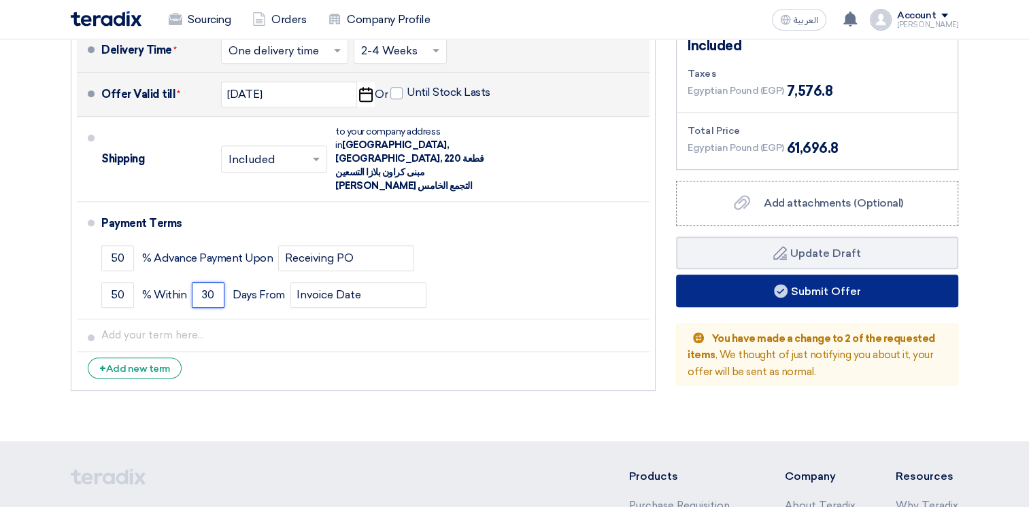
type input "30"
click at [766, 288] on button "Submit Offer" at bounding box center [817, 291] width 282 height 33
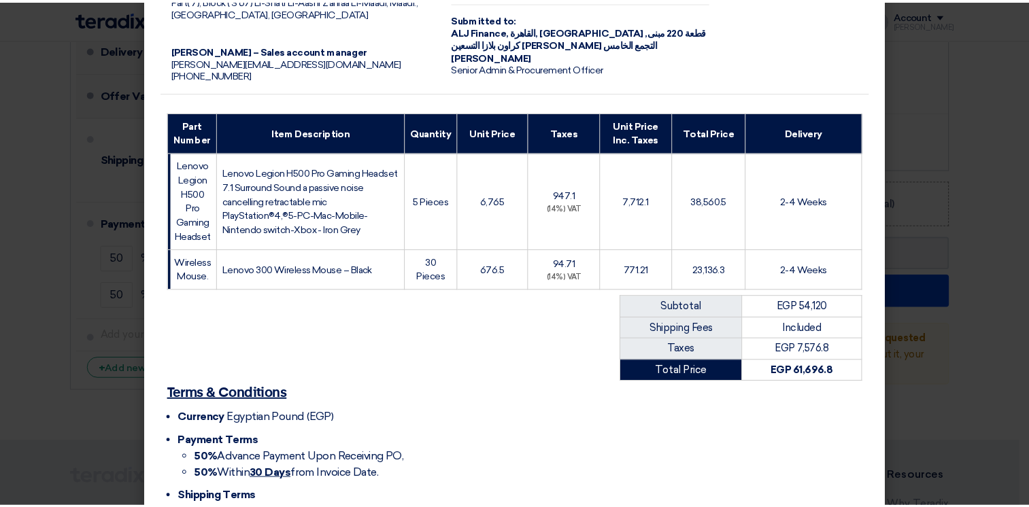
scroll to position [203, 0]
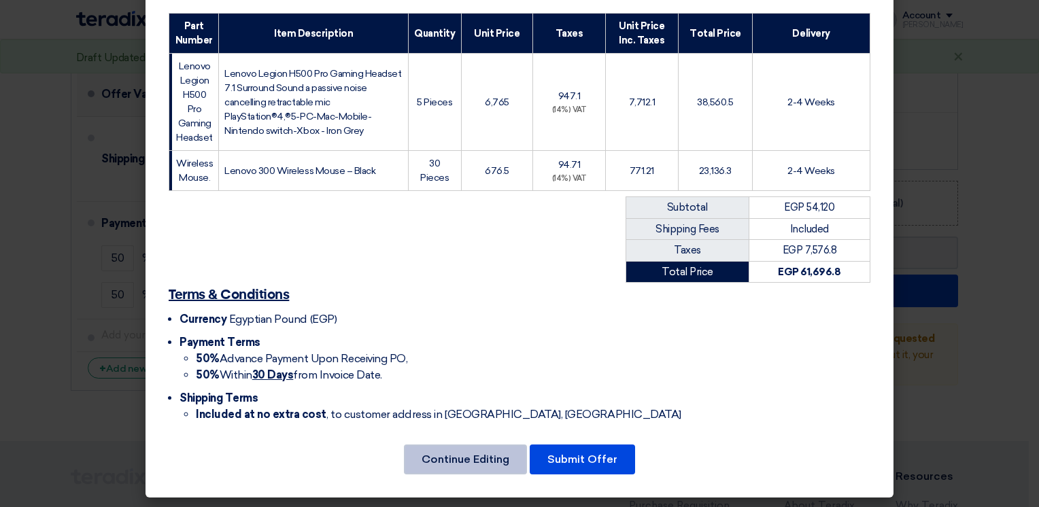
click at [467, 455] on button "Continue Editing" at bounding box center [465, 460] width 123 height 30
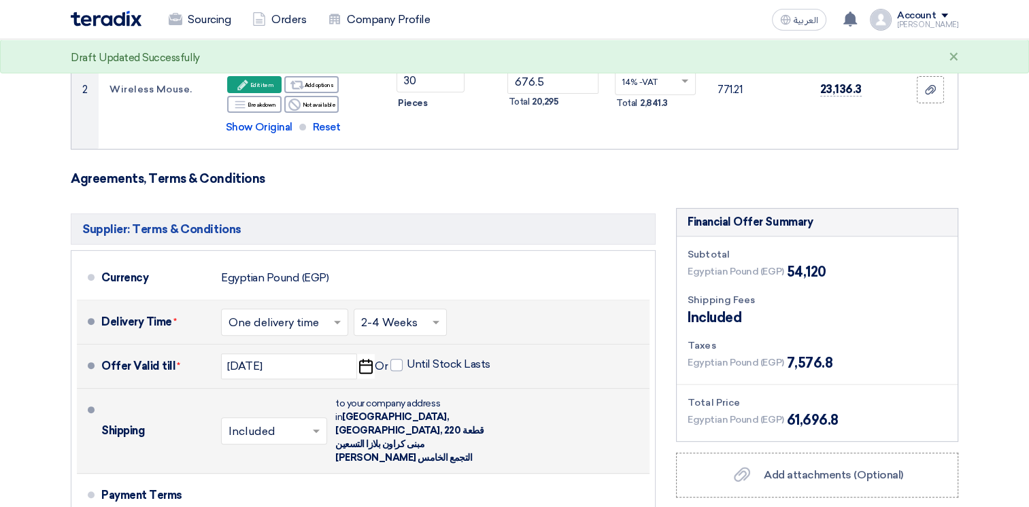
scroll to position [136, 0]
